Goal: Task Accomplishment & Management: Use online tool/utility

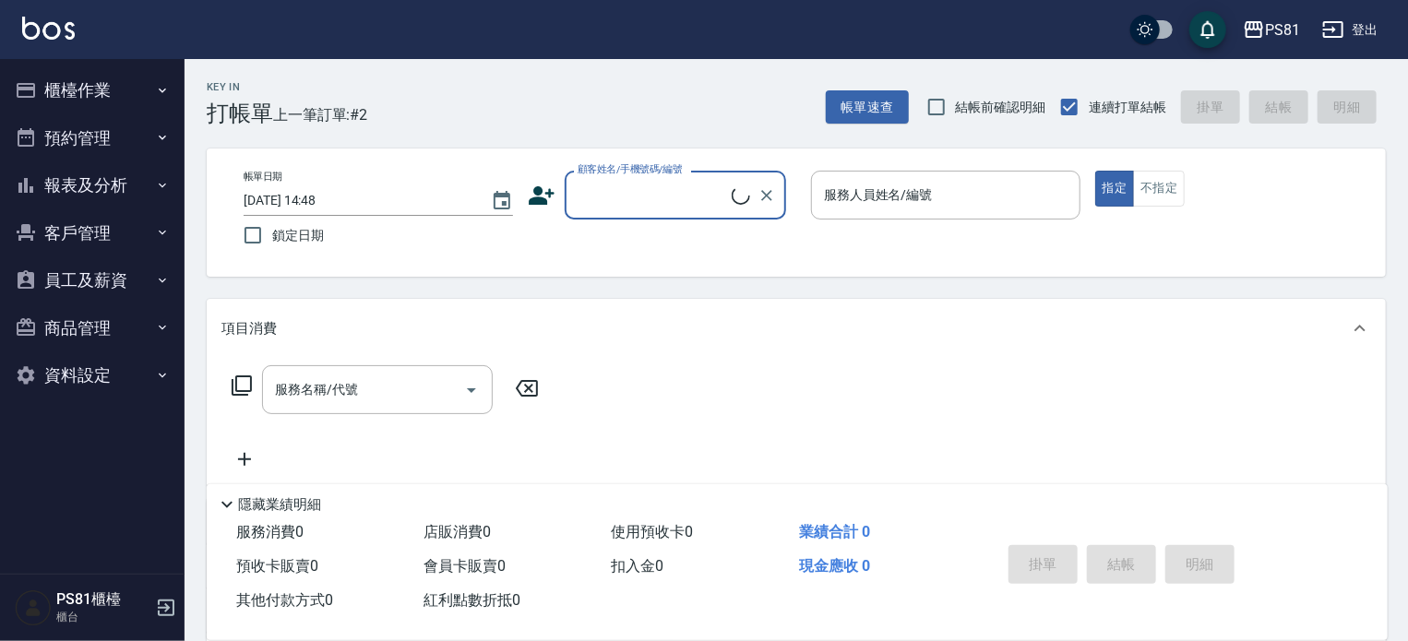
click at [74, 99] on button "櫃檯作業" at bounding box center [92, 90] width 170 height 48
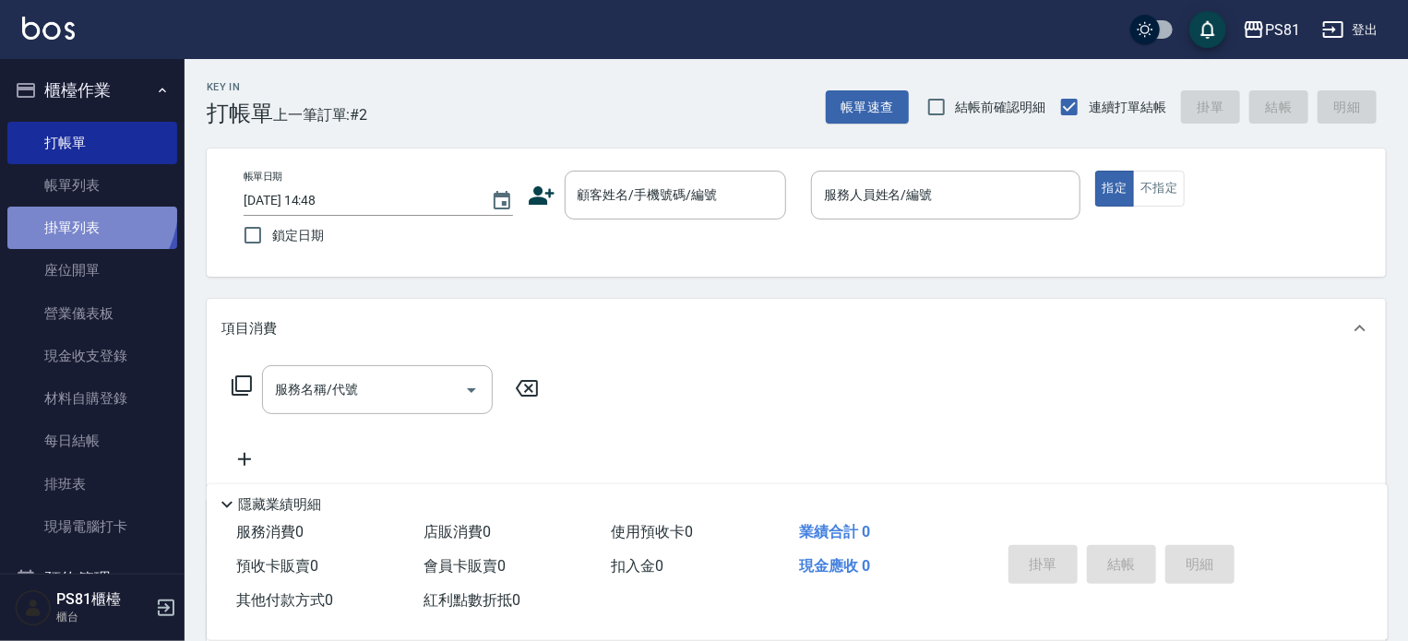
click at [83, 209] on link "掛單列表" at bounding box center [92, 228] width 170 height 42
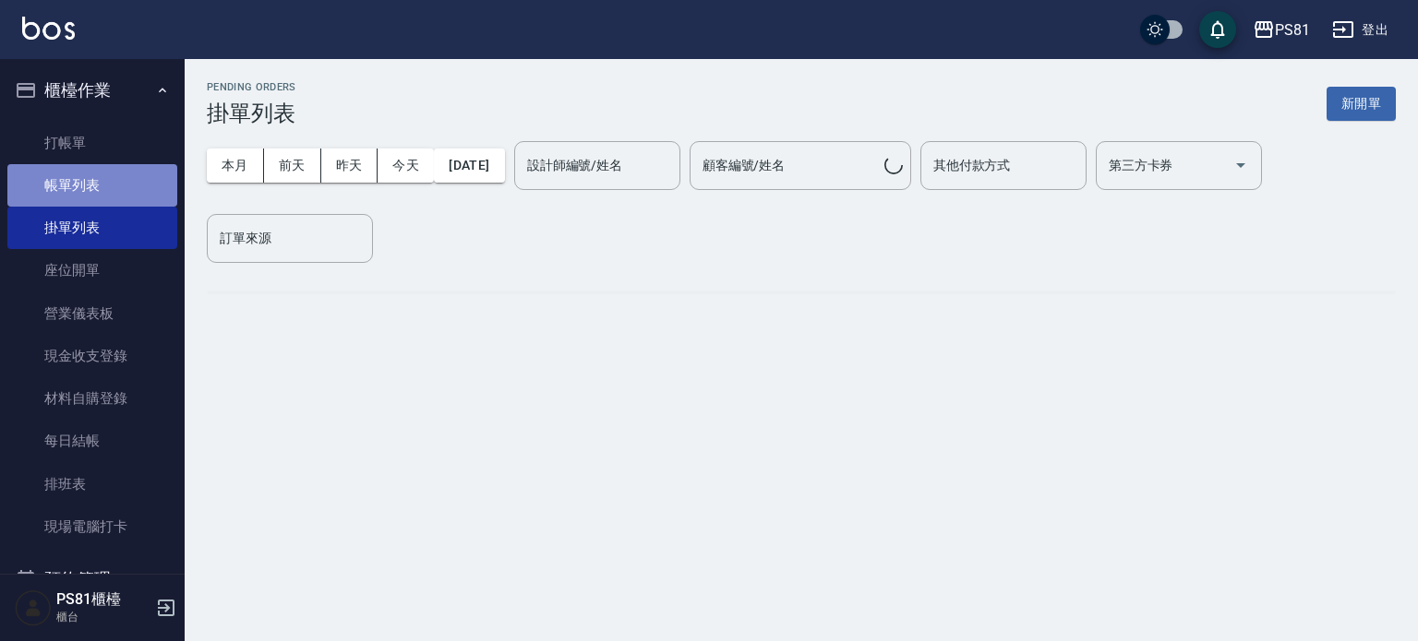
click at [92, 193] on link "帳單列表" at bounding box center [92, 185] width 170 height 42
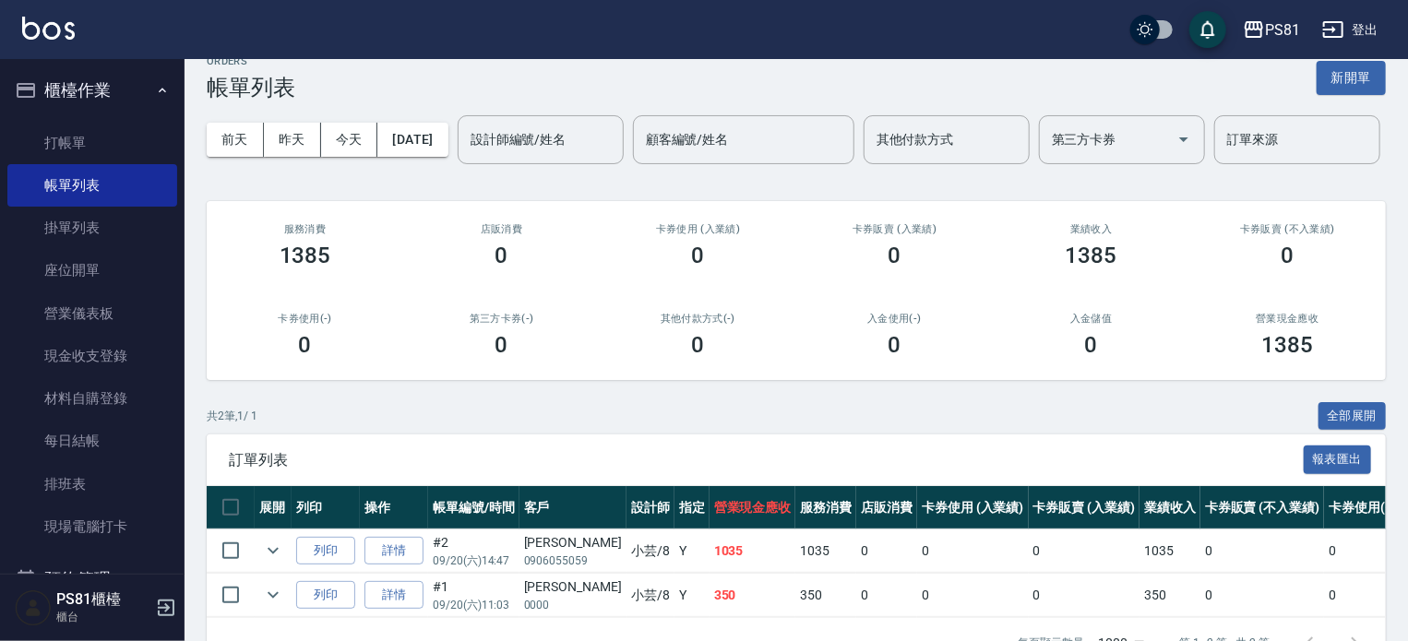
scroll to position [146, 0]
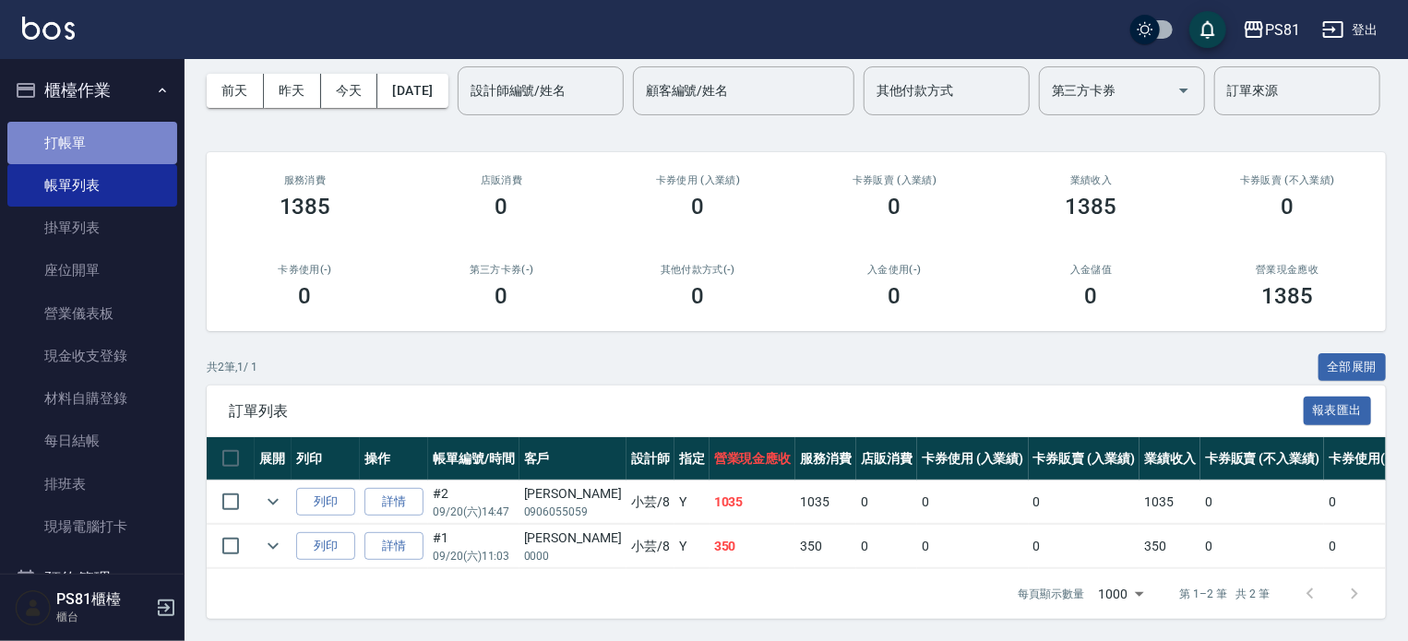
click at [124, 132] on link "打帳單" at bounding box center [92, 143] width 170 height 42
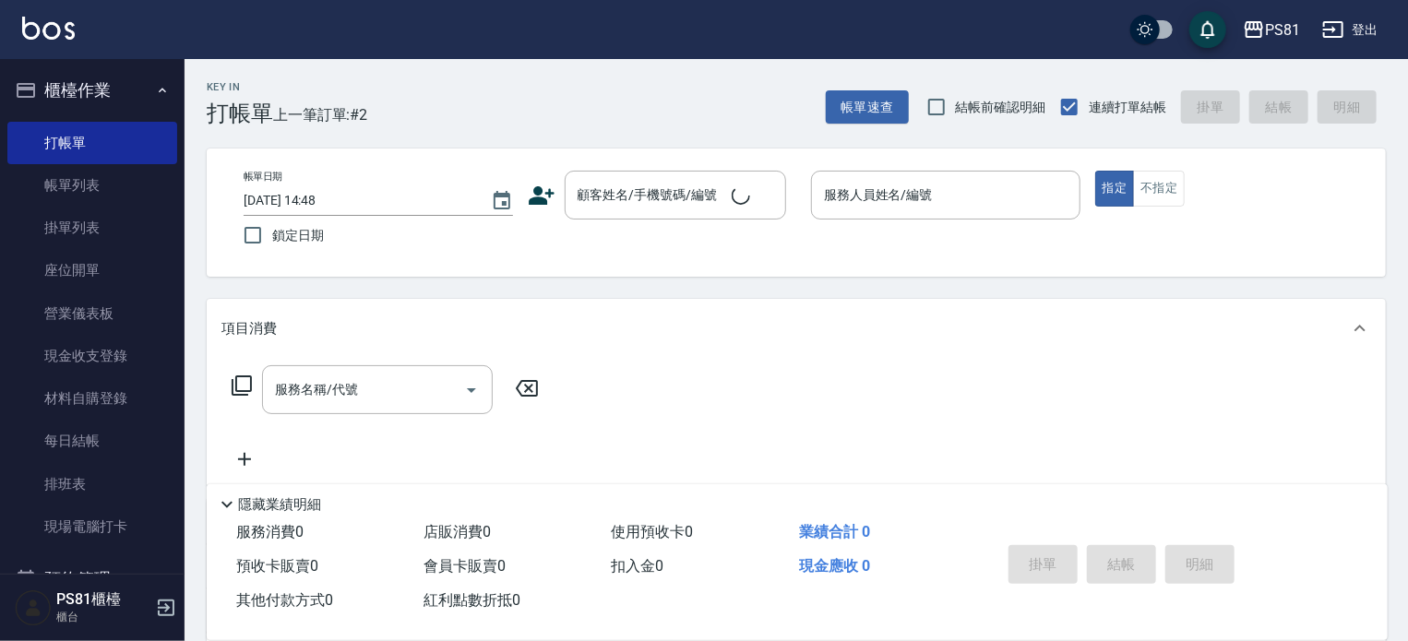
click at [471, 126] on div "Key In 打帳單 上一筆訂單:#2 帳單速查 結帳前確認明細 連續打單結帳 掛單 結帳 明細 帳單日期 2025/09/20 14:48 鎖定日期 顧客姓…" at bounding box center [797, 478] width 1224 height 838
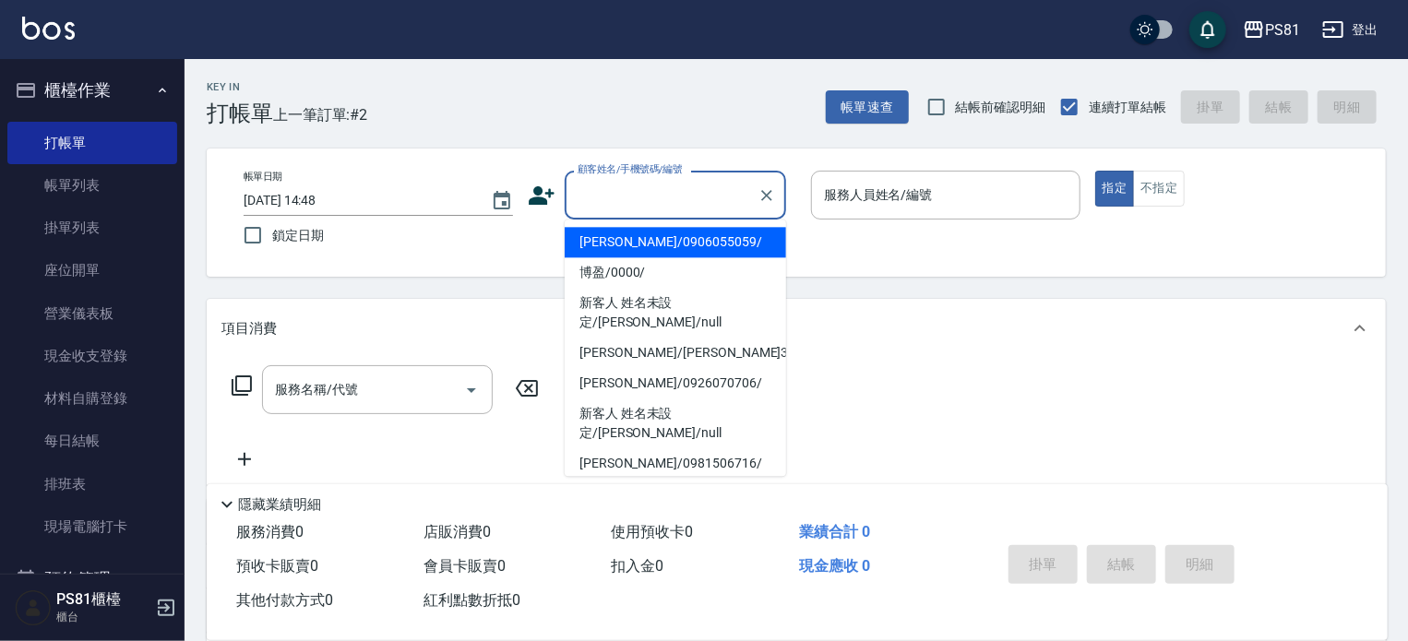
click at [712, 186] on input "顧客姓名/手機號碼/編號" at bounding box center [661, 195] width 177 height 32
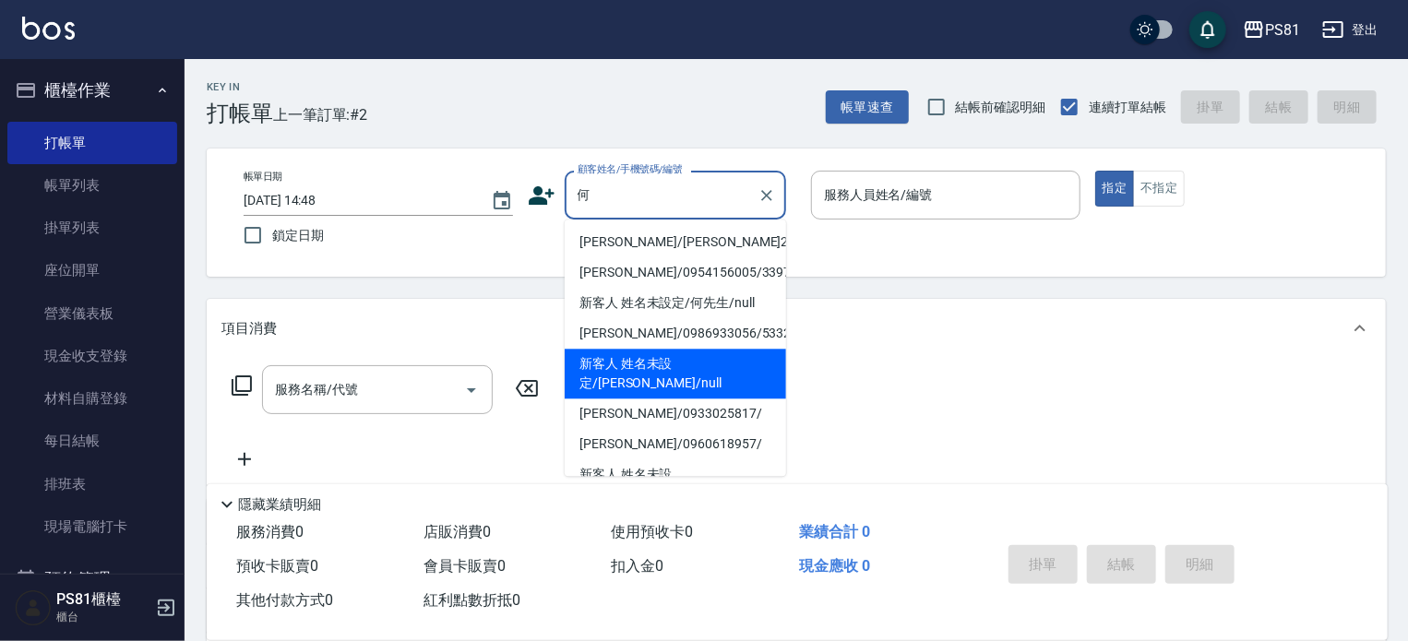
click at [712, 359] on li "新客人 姓名未設定/何紹齊/null" at bounding box center [675, 374] width 221 height 50
type input "新客人 姓名未設定/何紹齊/null"
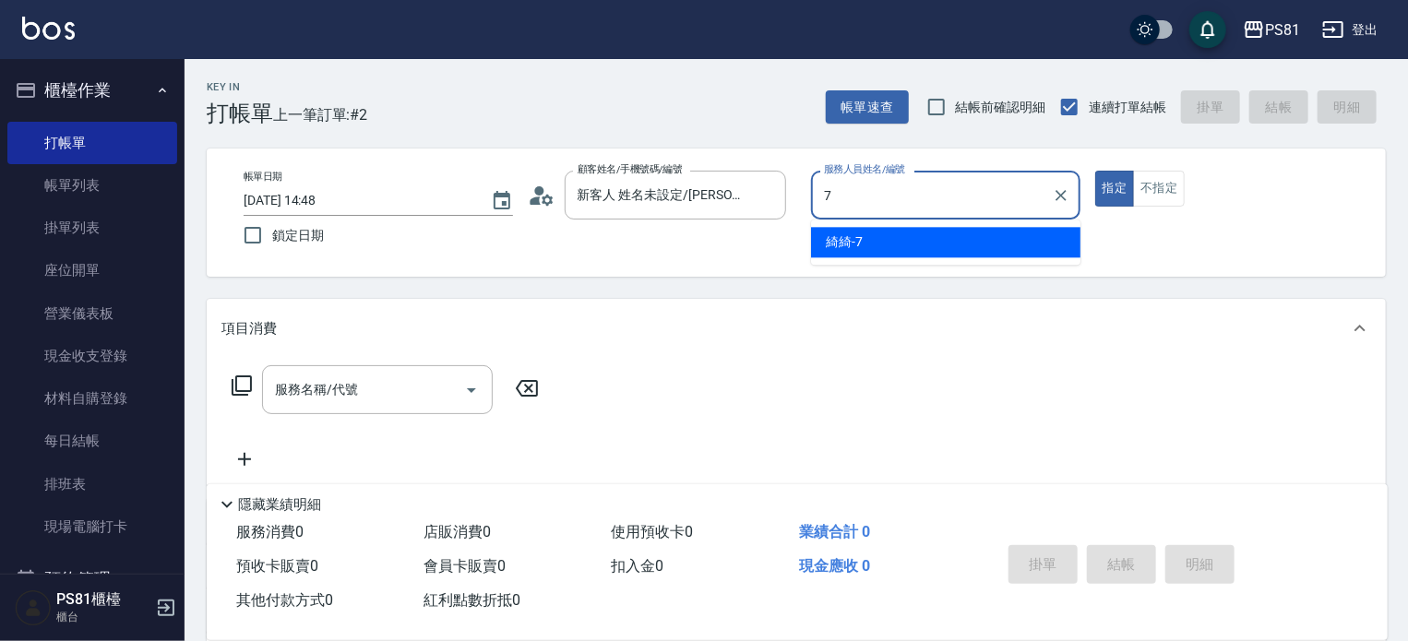
type input "綺綺-7"
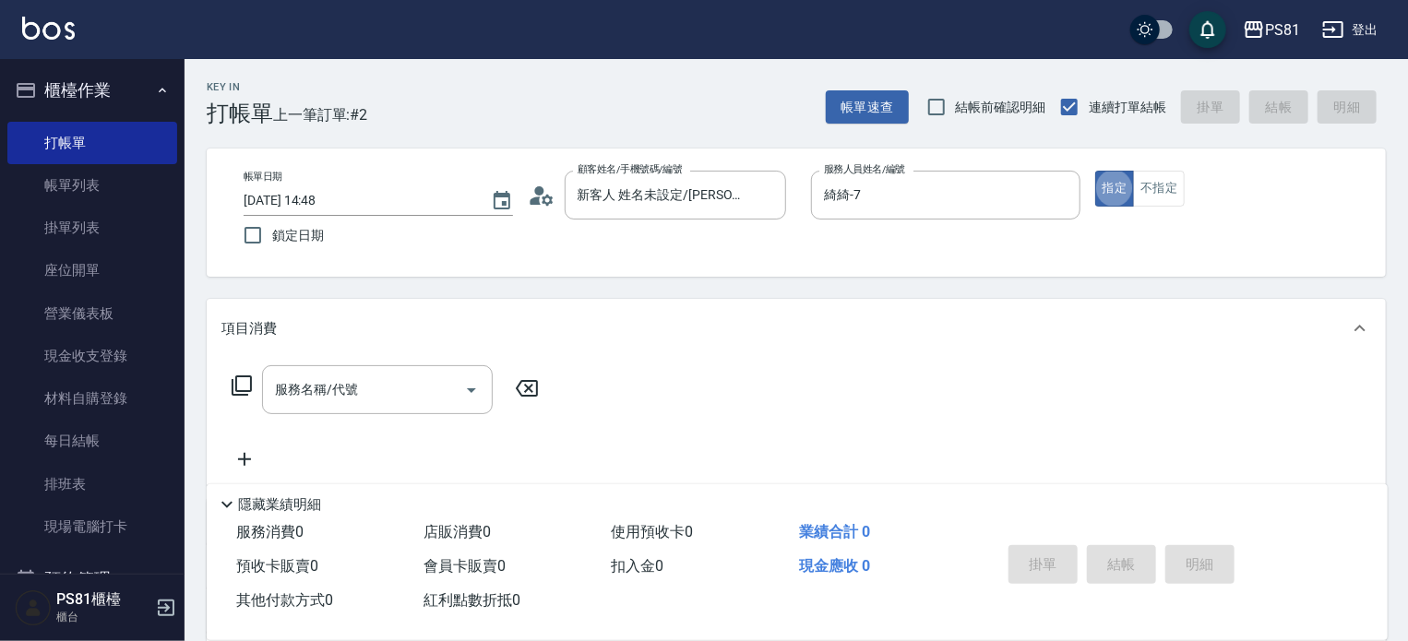
type button "true"
click at [347, 366] on div "服務名稱/代號" at bounding box center [377, 389] width 231 height 49
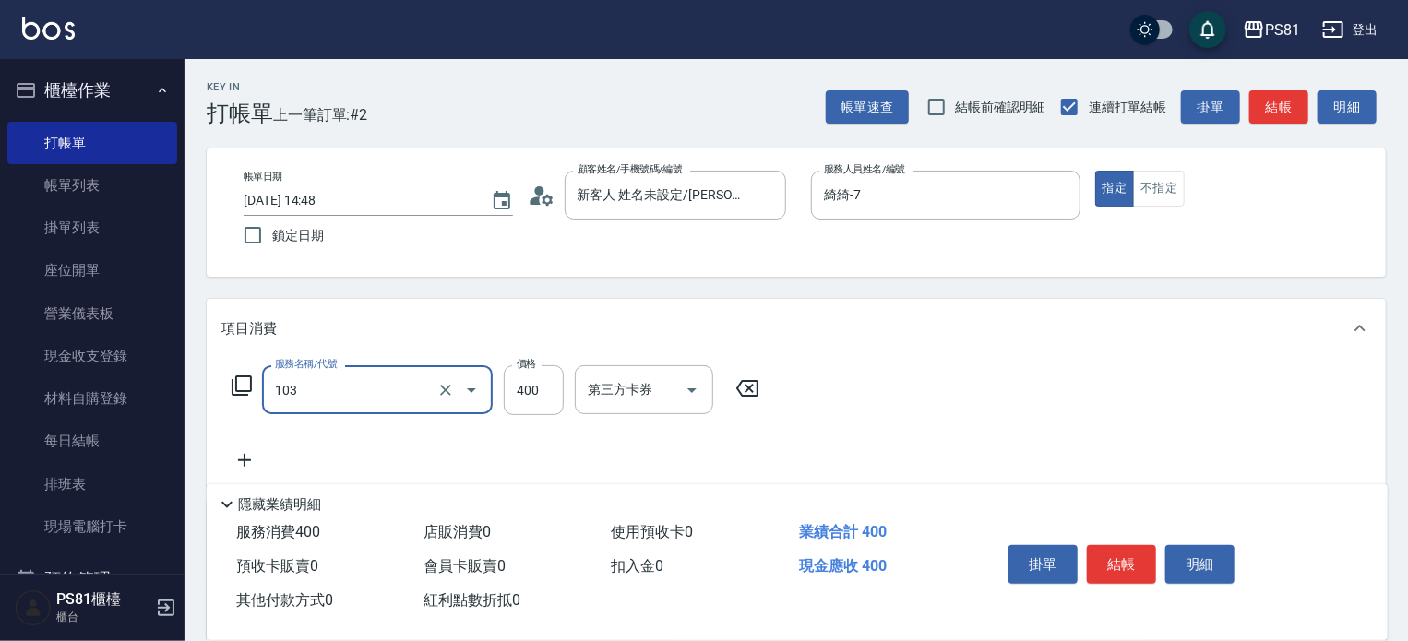
type input "C級洗剪400(103)"
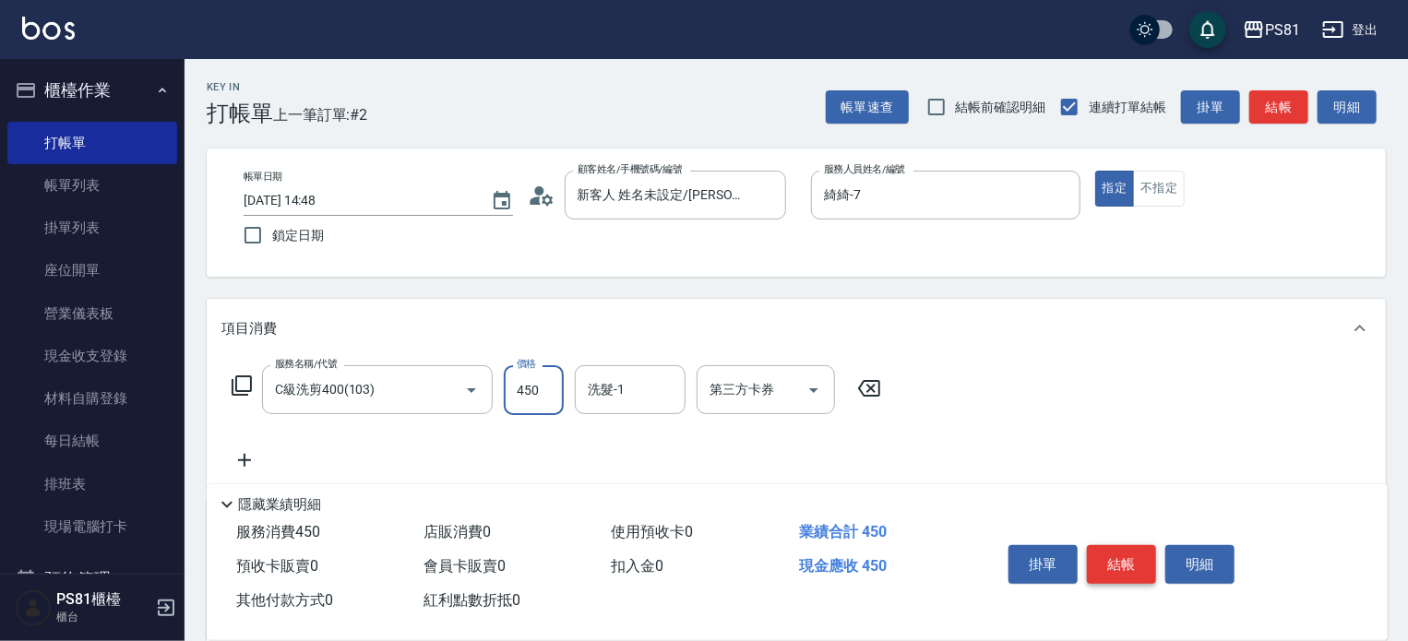
type input "450"
click at [1141, 545] on button "結帳" at bounding box center [1121, 564] width 69 height 39
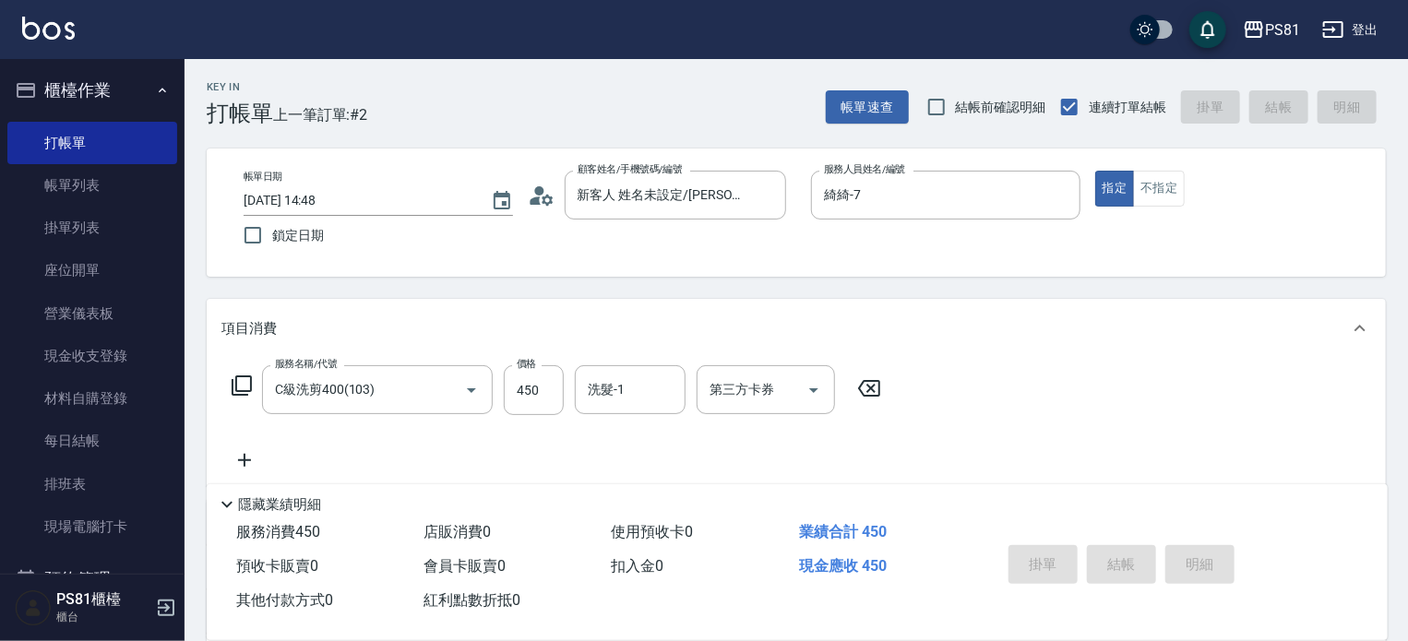
type input "2025/09/20 14:55"
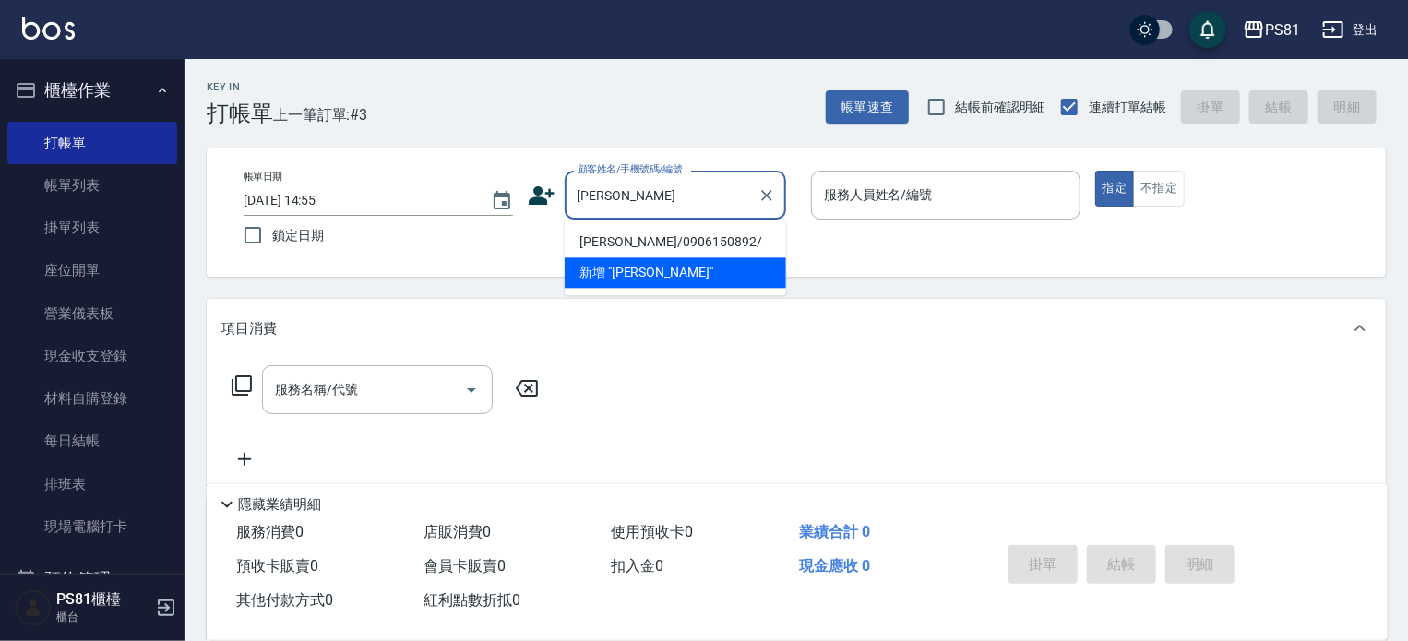
drag, startPoint x: 648, startPoint y: 245, endPoint x: 639, endPoint y: 238, distance: 11.8
click at [646, 245] on li "周達恩/0906150892/" at bounding box center [675, 242] width 221 height 30
type input "周達恩/0906150892/"
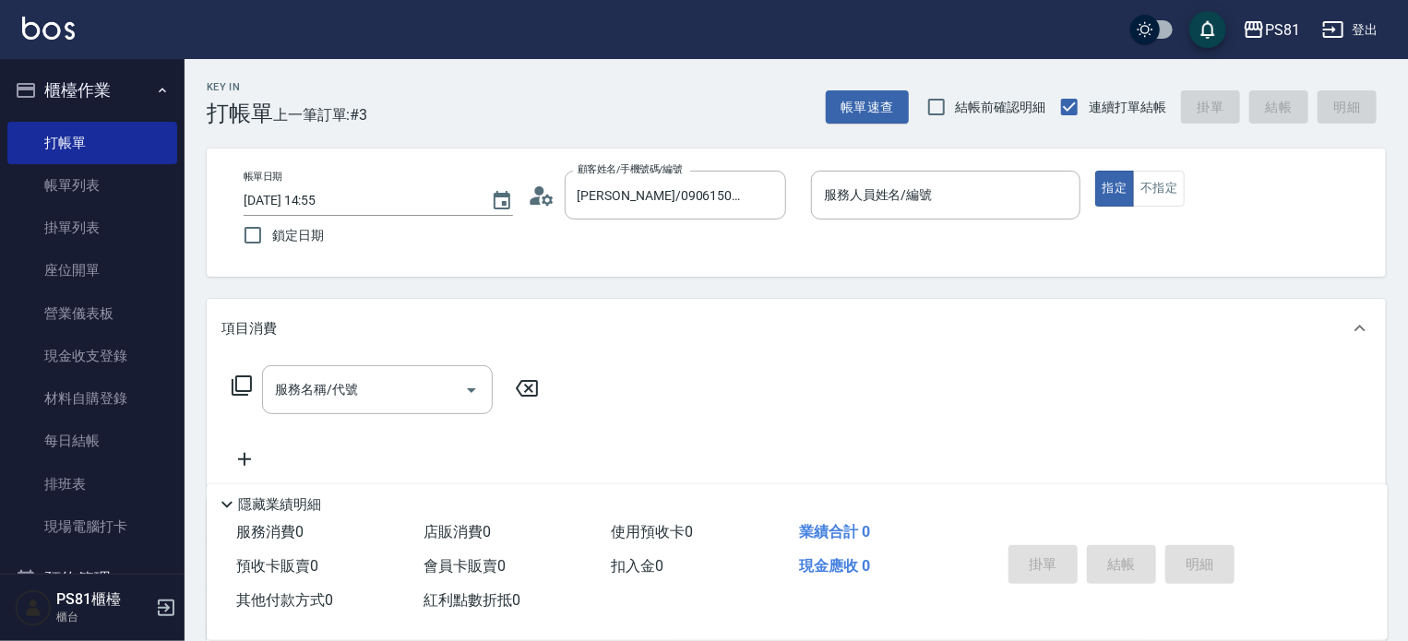
click at [560, 203] on div "顧客姓名/手機號碼/編號 周達恩/0906150892/ 顧客姓名/手機號碼/編號" at bounding box center [662, 195] width 269 height 49
drag, startPoint x: 557, startPoint y: 203, endPoint x: 542, endPoint y: 201, distance: 15.8
click at [547, 202] on div "顧客姓名/手機號碼/編號 周達恩/0906150892/ 顧客姓名/手機號碼/編號" at bounding box center [662, 195] width 269 height 49
click at [542, 201] on icon at bounding box center [542, 196] width 28 height 28
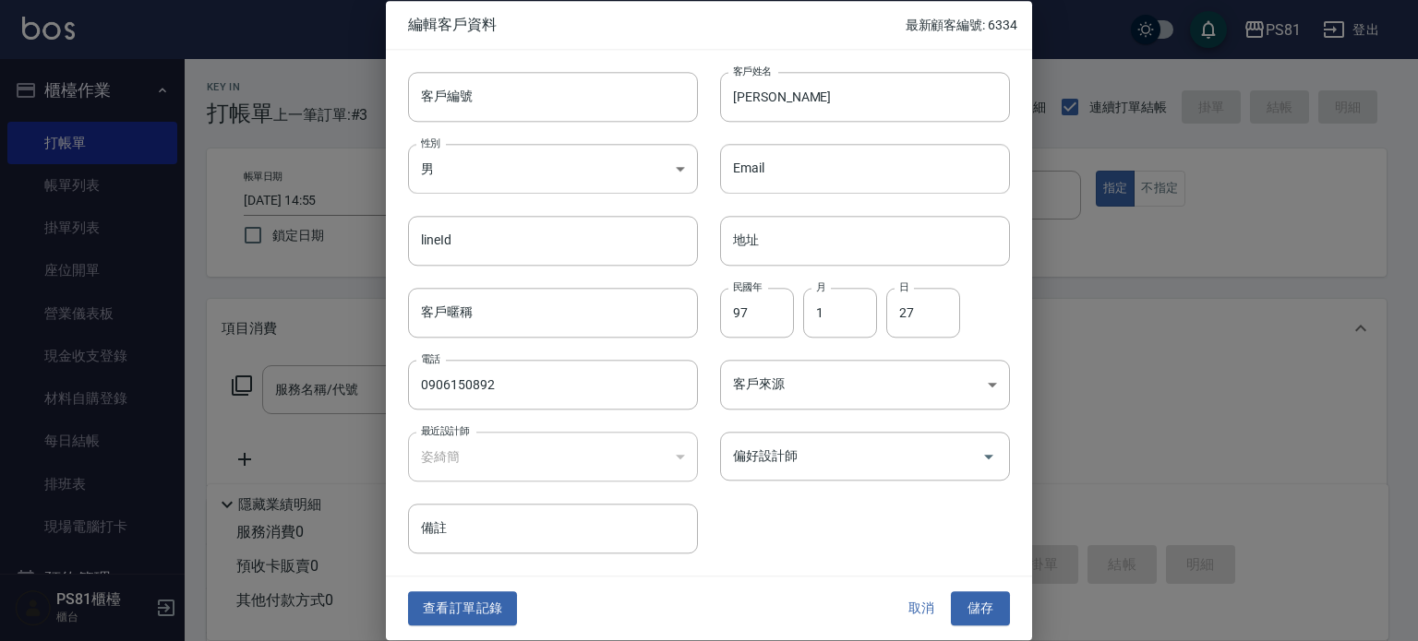
click at [476, 603] on button "查看訂單記錄" at bounding box center [462, 610] width 109 height 34
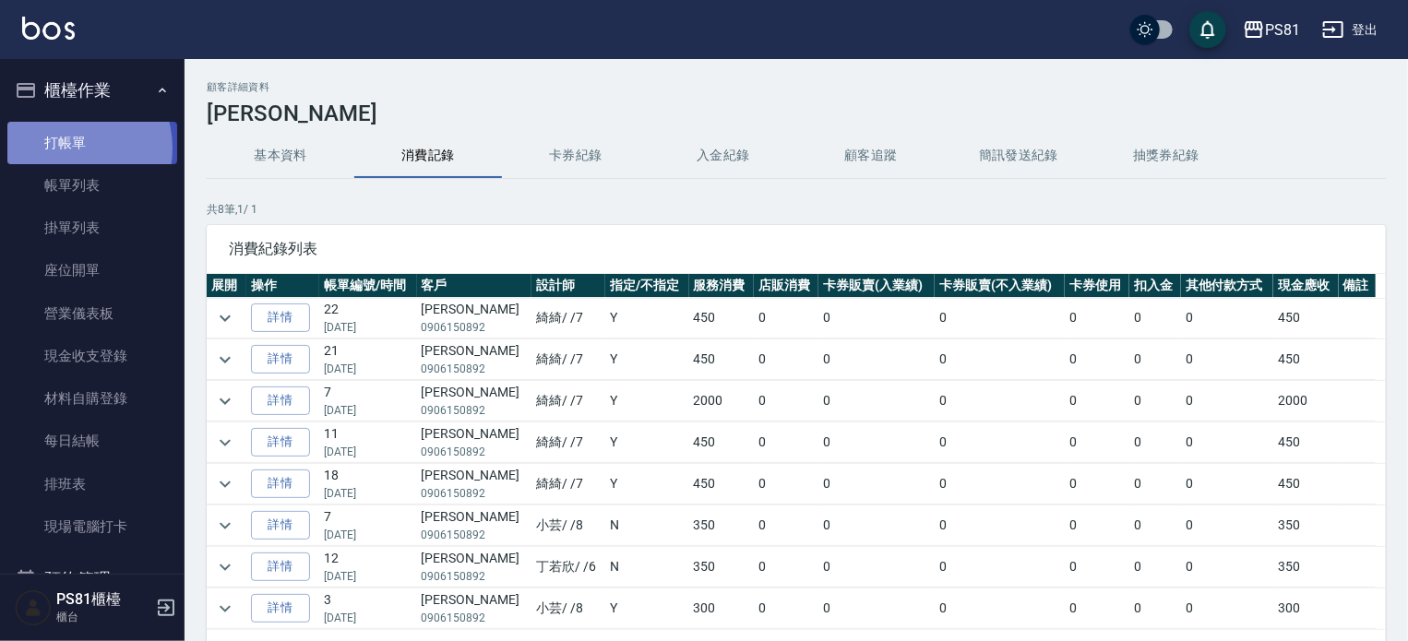
click at [70, 148] on link "打帳單" at bounding box center [92, 143] width 170 height 42
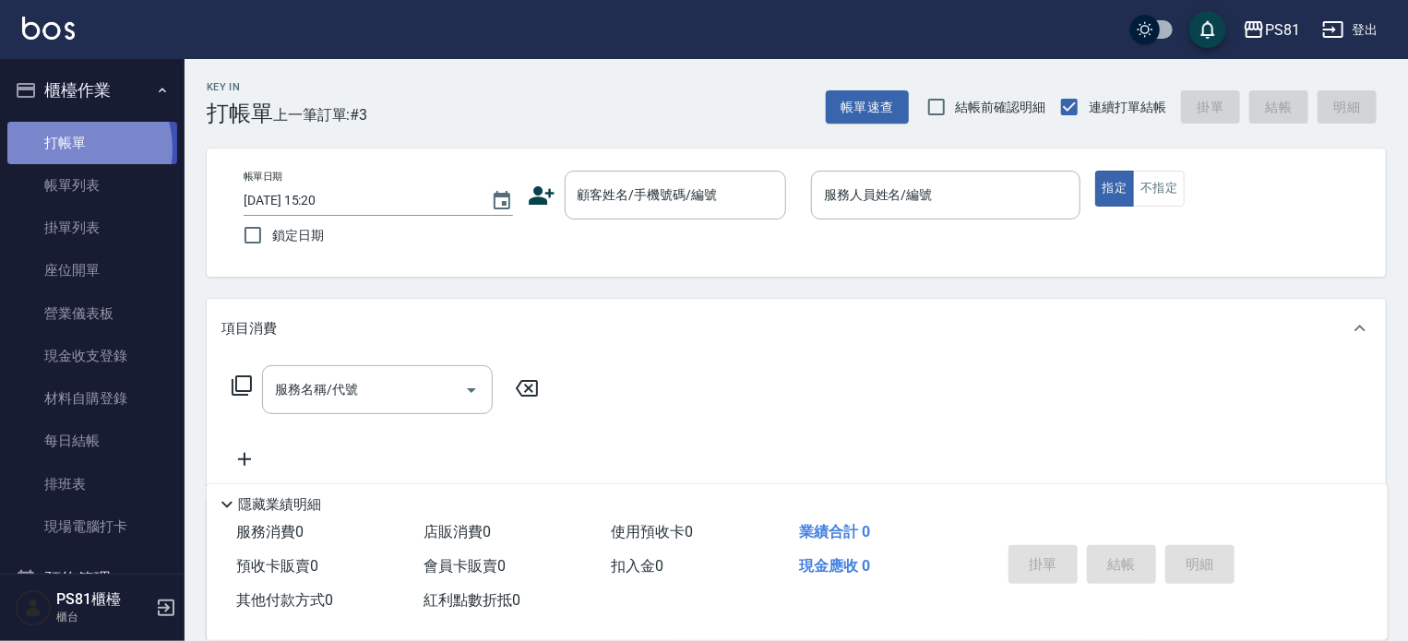
click at [69, 149] on link "打帳單" at bounding box center [92, 143] width 170 height 42
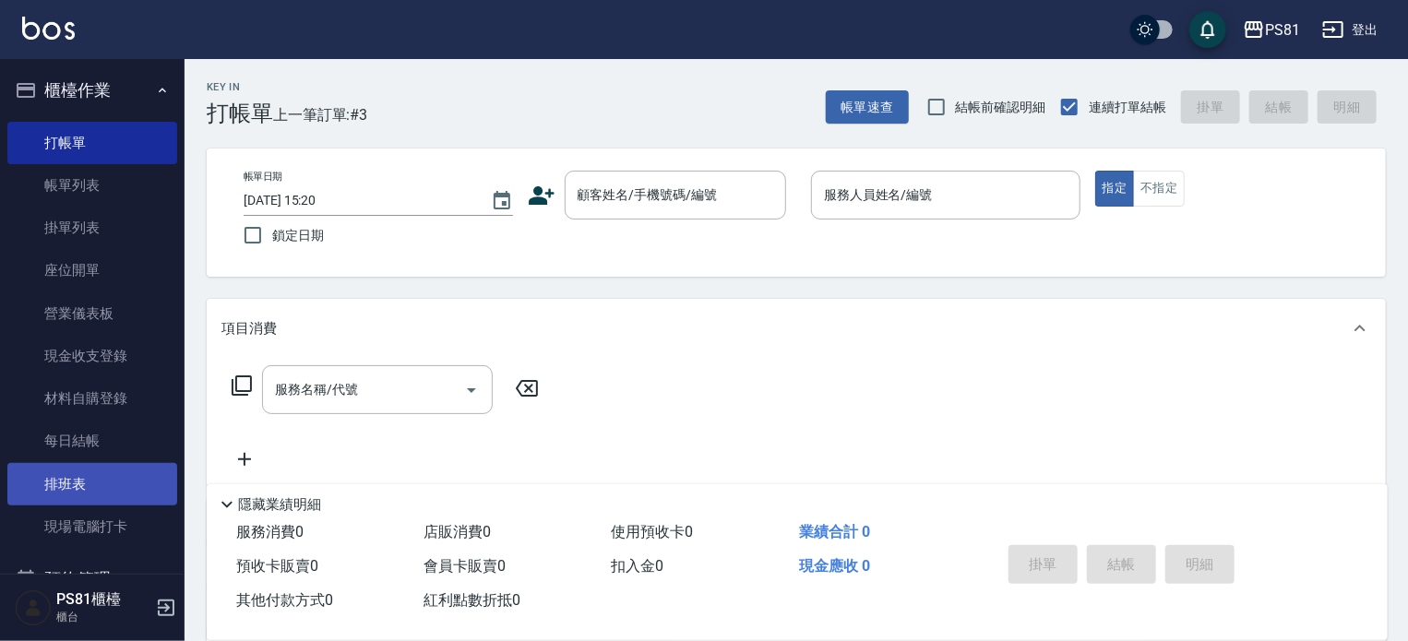
click at [96, 488] on link "排班表" at bounding box center [92, 484] width 170 height 42
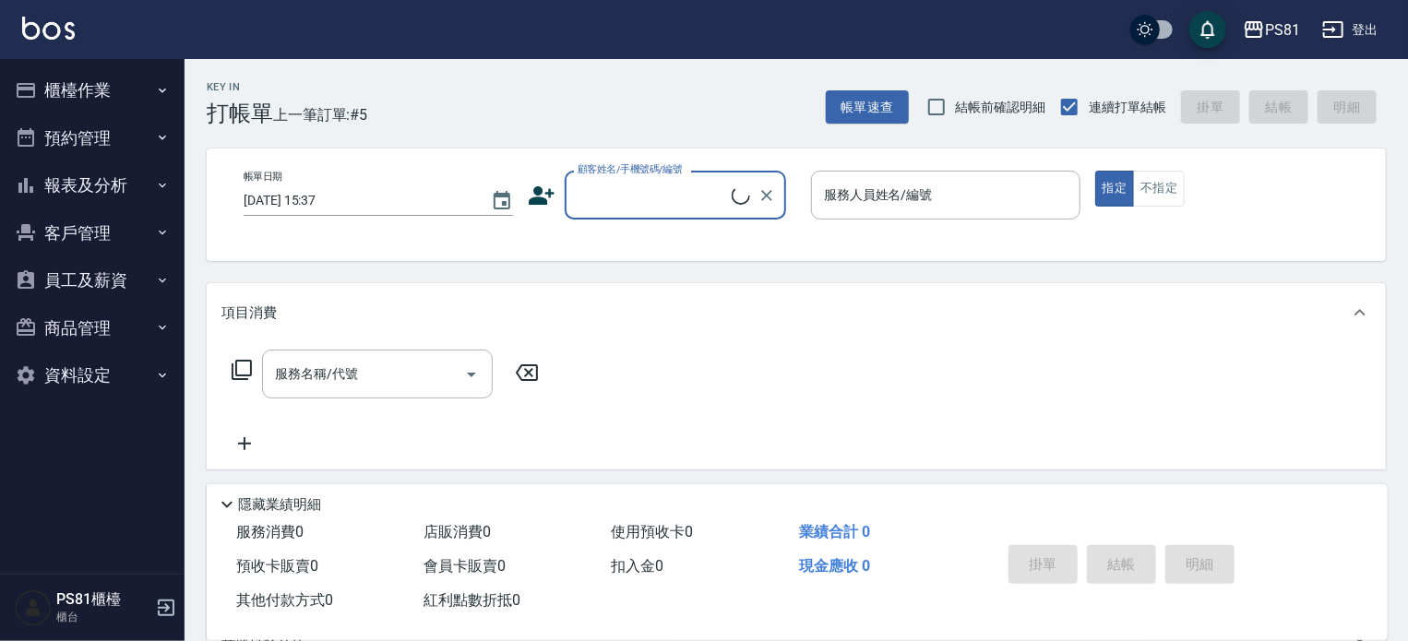
drag, startPoint x: 0, startPoint y: 62, endPoint x: 13, endPoint y: 67, distance: 14.1
click at [5, 63] on nav "櫃檯作業 打帳單 帳單列表 掛單列表 座位開單 營業儀表板 現金收支登錄 材料自購登錄 每日結帳 排班表 現場電腦打卡 預約管理 預約管理 單日預約紀錄 單週…" at bounding box center [92, 316] width 185 height 515
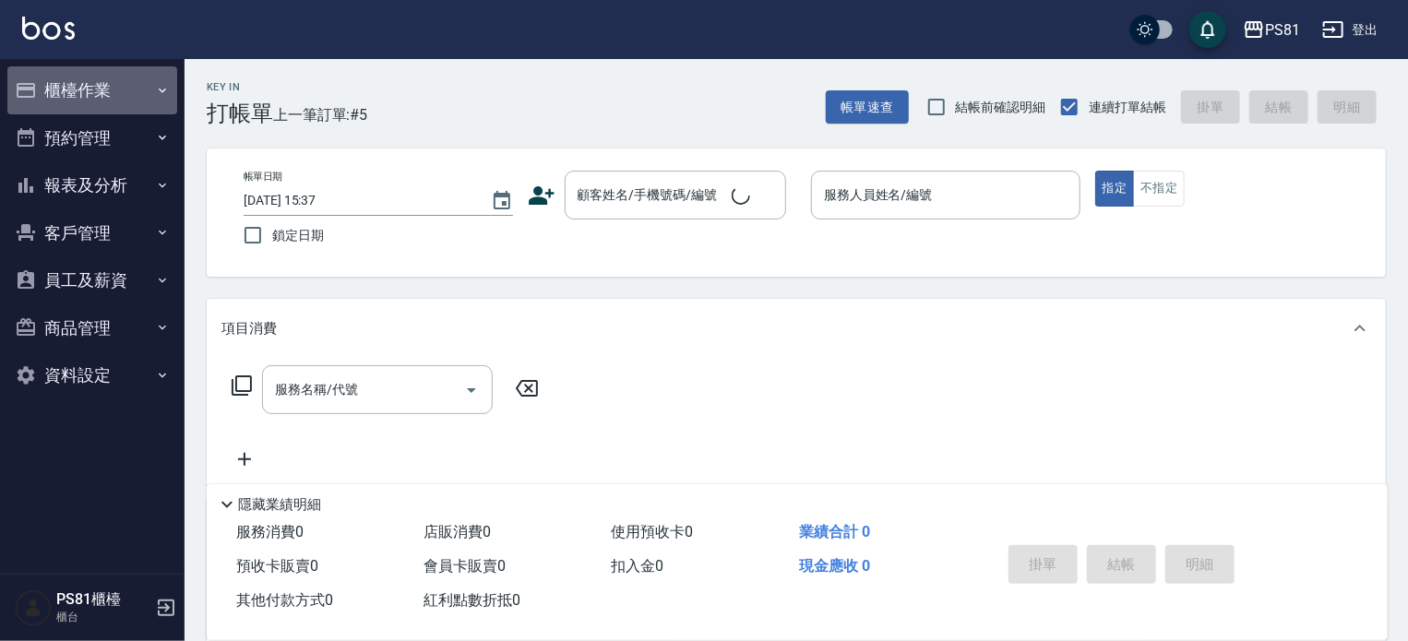
click at [49, 85] on button "櫃檯作業" at bounding box center [92, 90] width 170 height 48
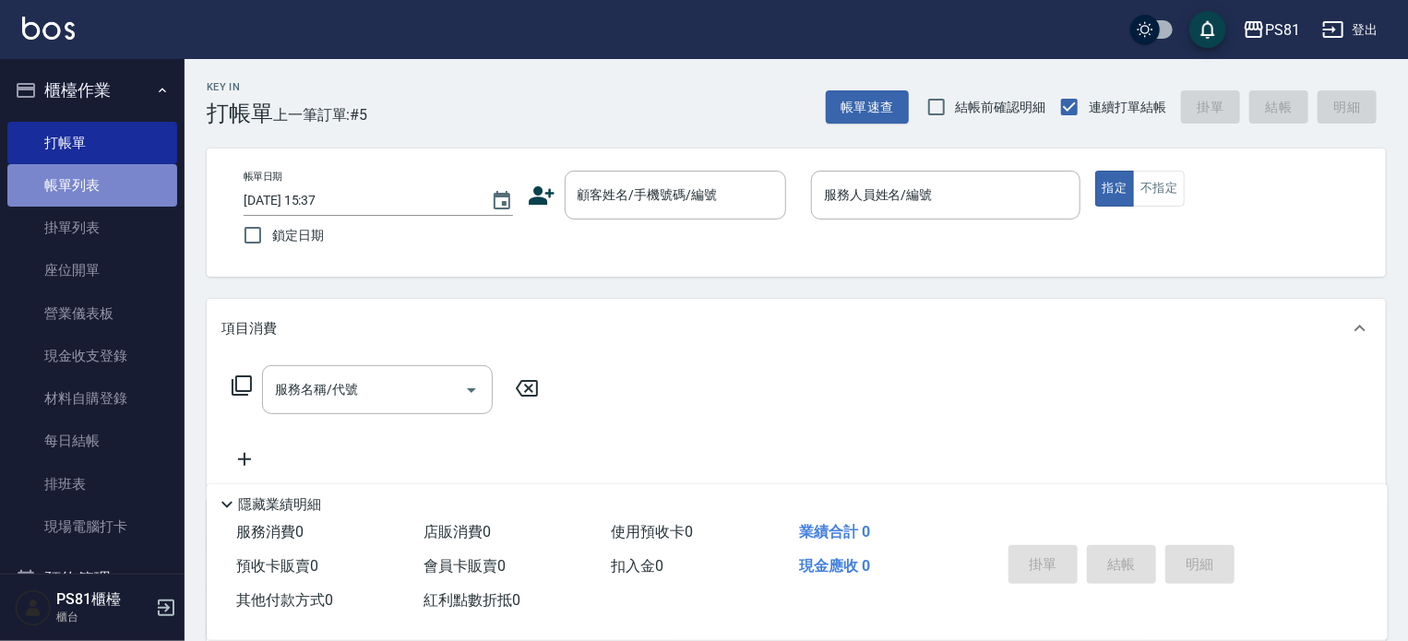
click at [151, 174] on link "帳單列表" at bounding box center [92, 185] width 170 height 42
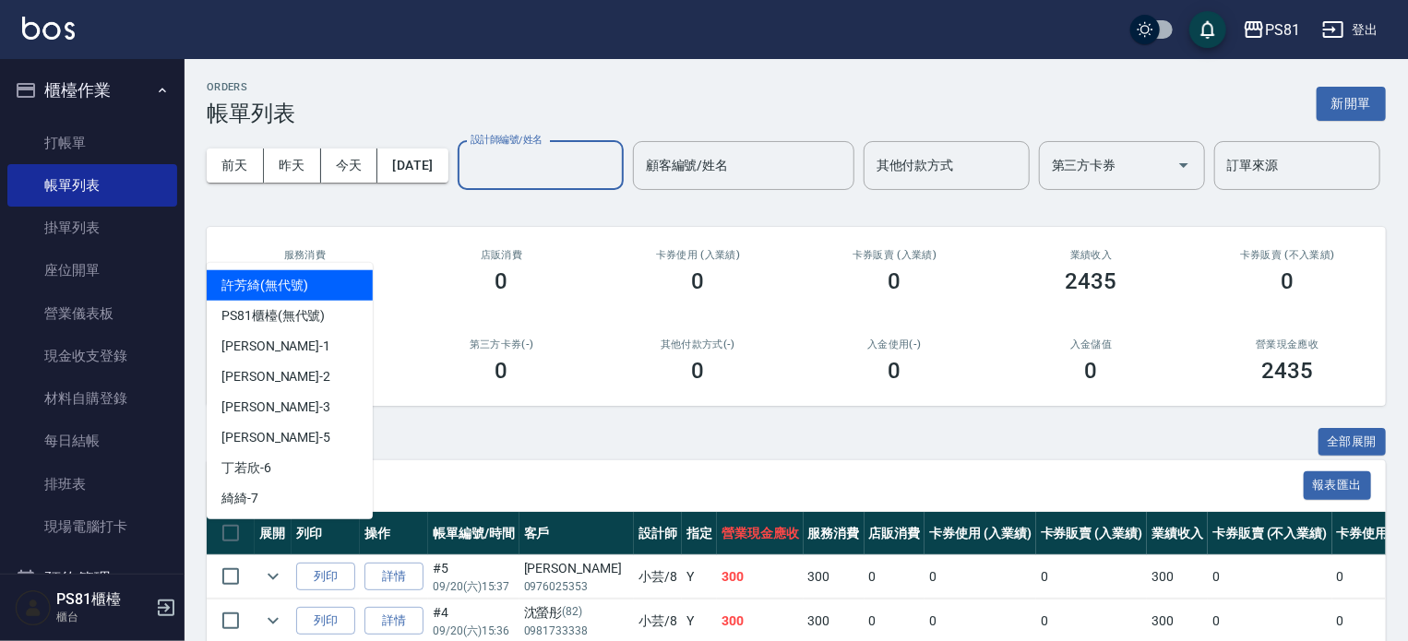
click at [466, 182] on input "設計師編號/姓名" at bounding box center [541, 166] width 150 height 32
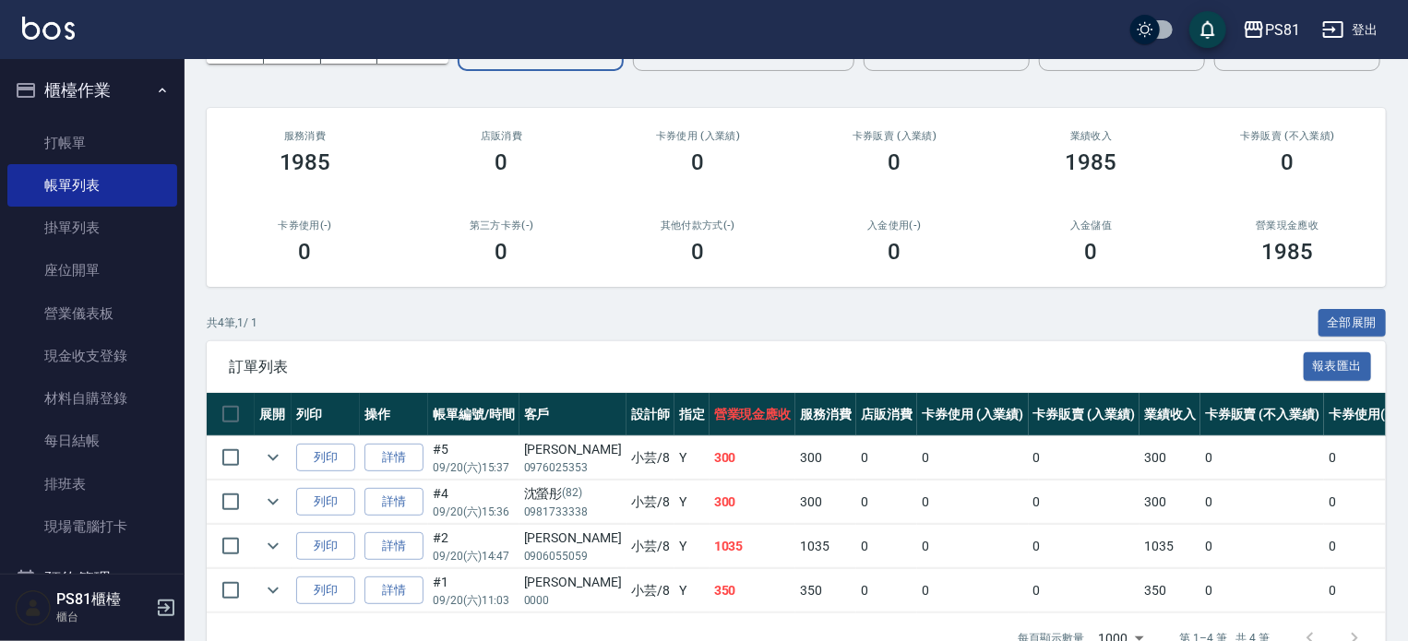
scroll to position [233, 0]
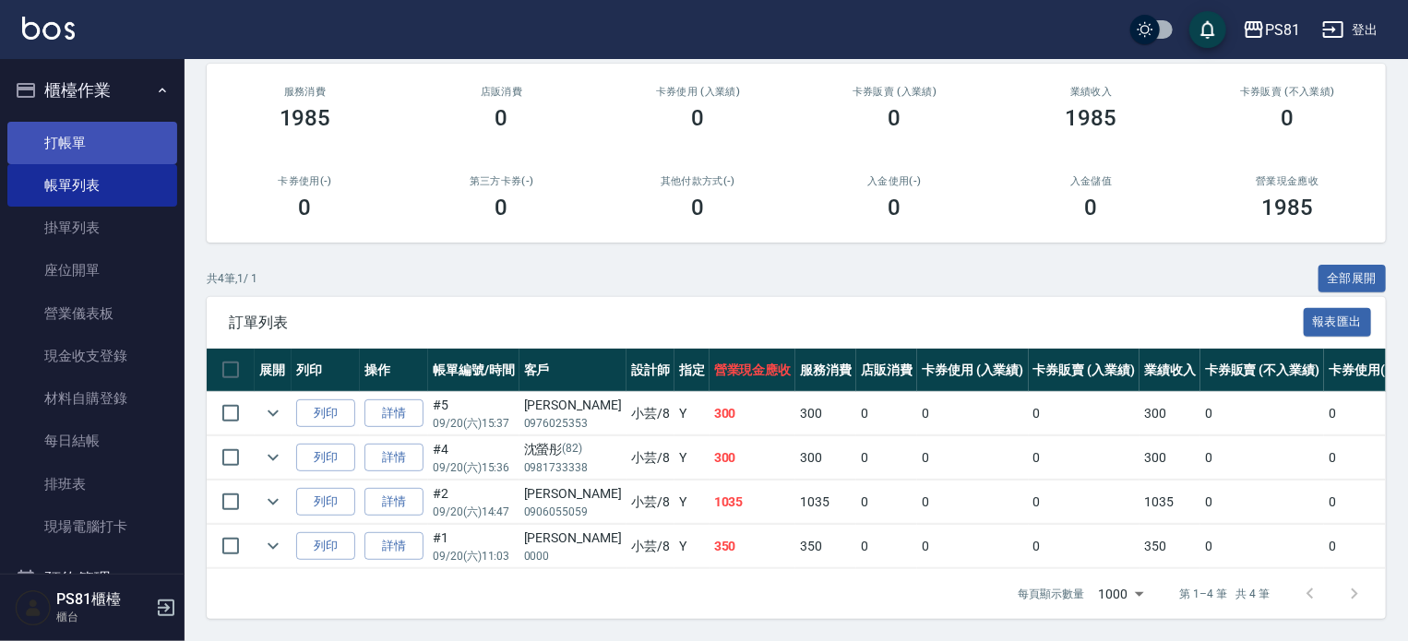
type input "小芸-8"
click at [92, 136] on link "打帳單" at bounding box center [92, 143] width 170 height 42
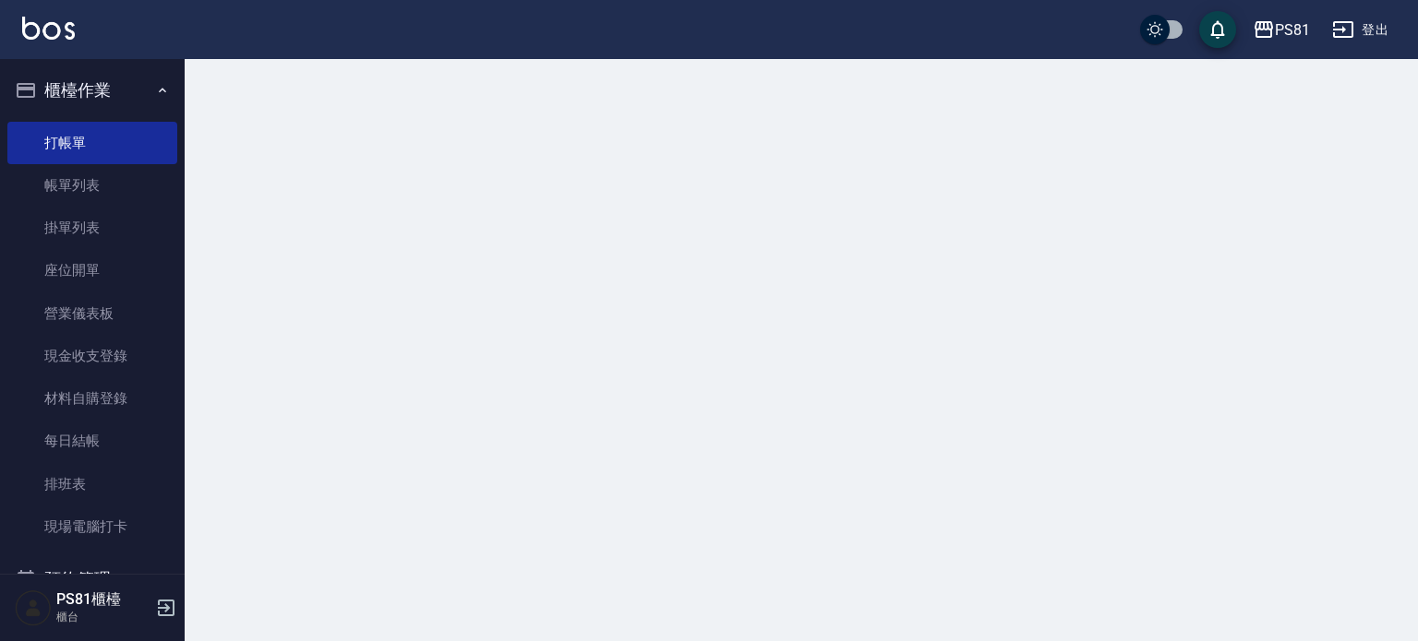
click at [333, 98] on div at bounding box center [801, 81] width 1233 height 44
